Goal: Communication & Community: Answer question/provide support

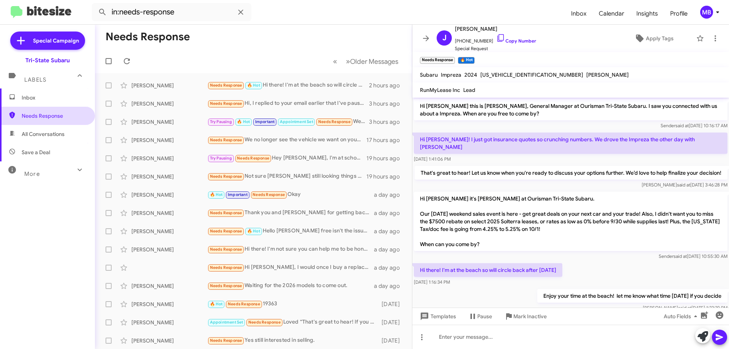
scroll to position [17, 0]
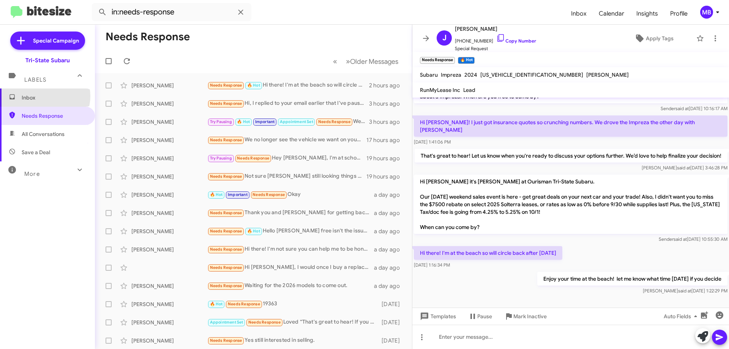
click at [44, 96] on span "Inbox" at bounding box center [54, 98] width 65 height 8
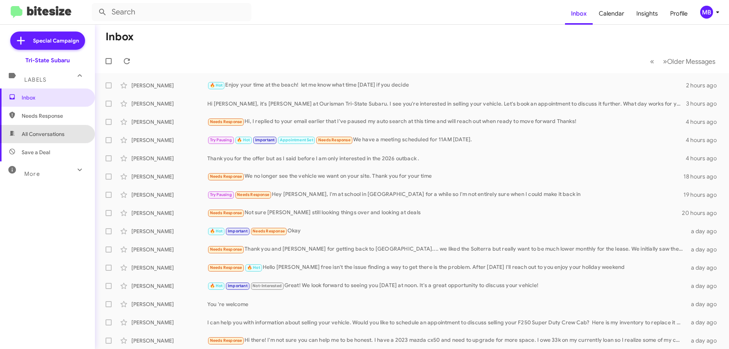
click at [63, 134] on span "All Conversations" at bounding box center [43, 134] width 43 height 8
type input "in:all-conversations"
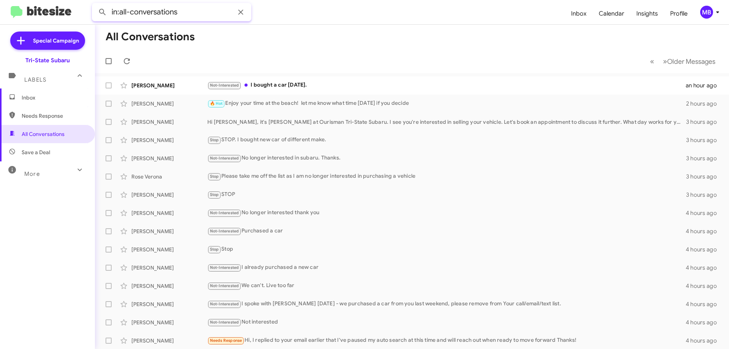
click at [174, 11] on input "in:all-conversations" at bounding box center [171, 12] width 159 height 18
drag, startPoint x: 147, startPoint y: 11, endPoint x: 95, endPoint y: 11, distance: 52.8
click at [95, 11] on input "in:all-conversations" at bounding box center [171, 12] width 159 height 18
click at [46, 99] on span "Inbox" at bounding box center [54, 98] width 65 height 8
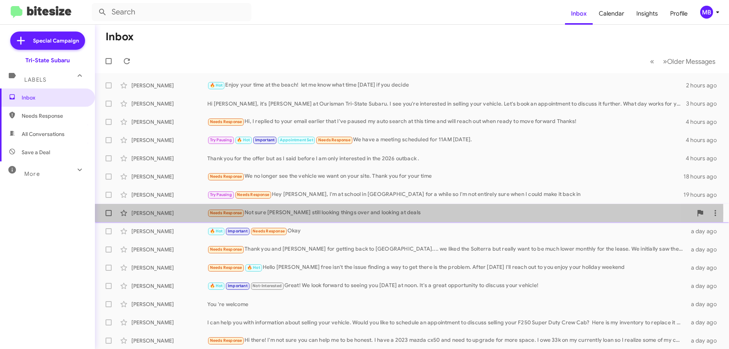
click at [172, 213] on div "[PERSON_NAME]" at bounding box center [169, 213] width 76 height 8
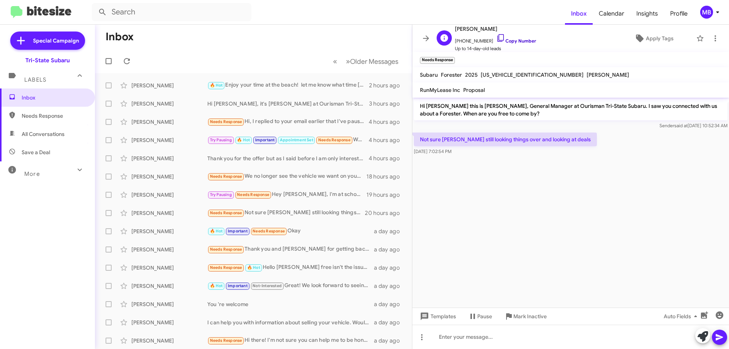
click at [515, 38] on link "Copy Number" at bounding box center [516, 41] width 40 height 6
